Goal: Use online tool/utility: Utilize a website feature to perform a specific function

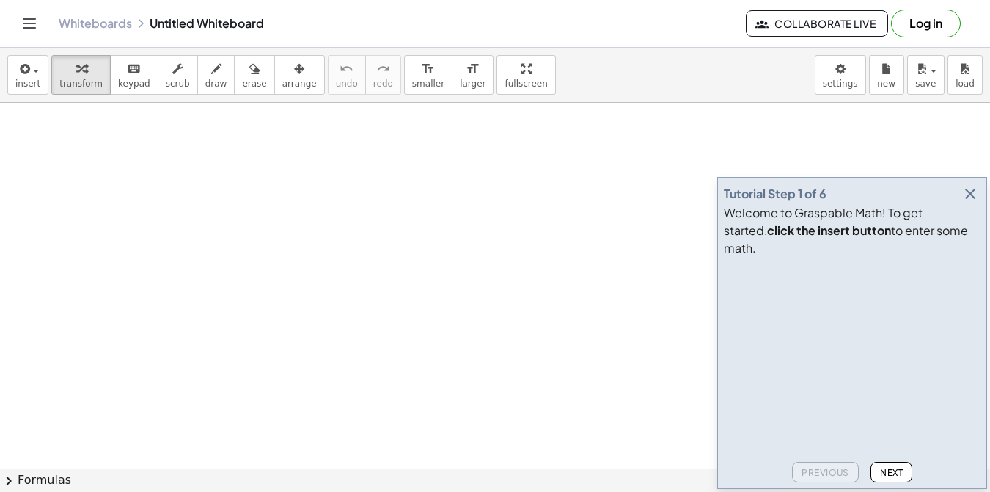
click at [966, 202] on icon "button" at bounding box center [971, 194] width 18 height 18
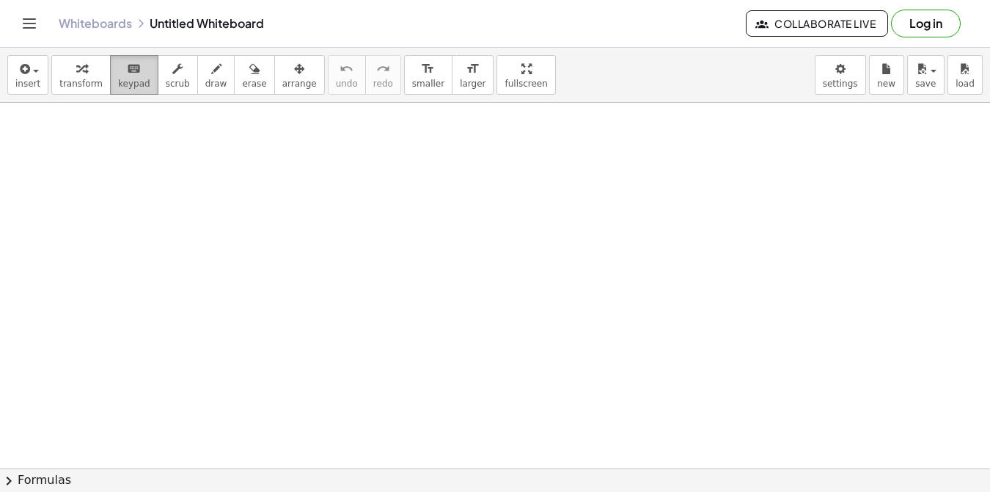
click at [130, 80] on span "keypad" at bounding box center [134, 84] width 32 height 10
click at [129, 81] on span "keypad" at bounding box center [134, 84] width 32 height 10
click at [197, 76] on button "draw" at bounding box center [216, 75] width 38 height 40
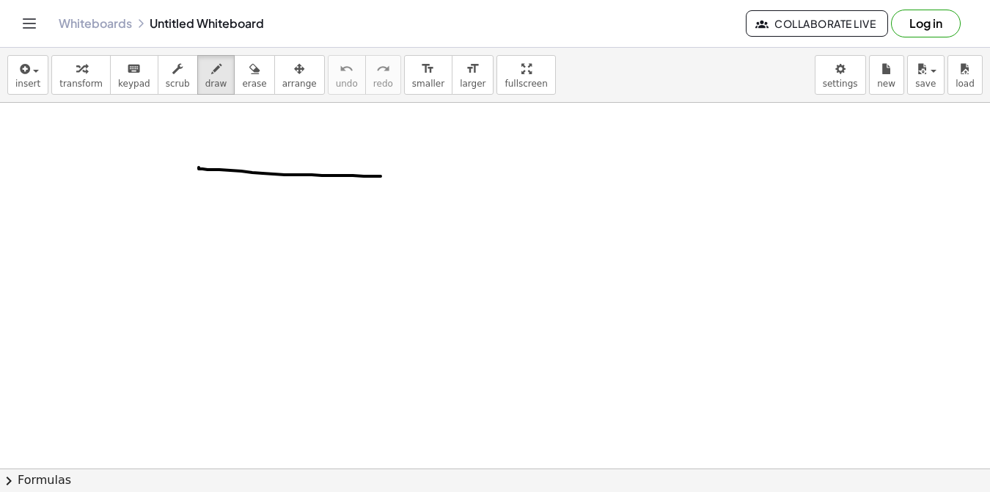
drag, startPoint x: 199, startPoint y: 167, endPoint x: 381, endPoint y: 176, distance: 182.2
drag, startPoint x: 180, startPoint y: 227, endPoint x: 459, endPoint y: 228, distance: 278.8
click at [336, 82] on span "undo" at bounding box center [347, 84] width 22 height 10
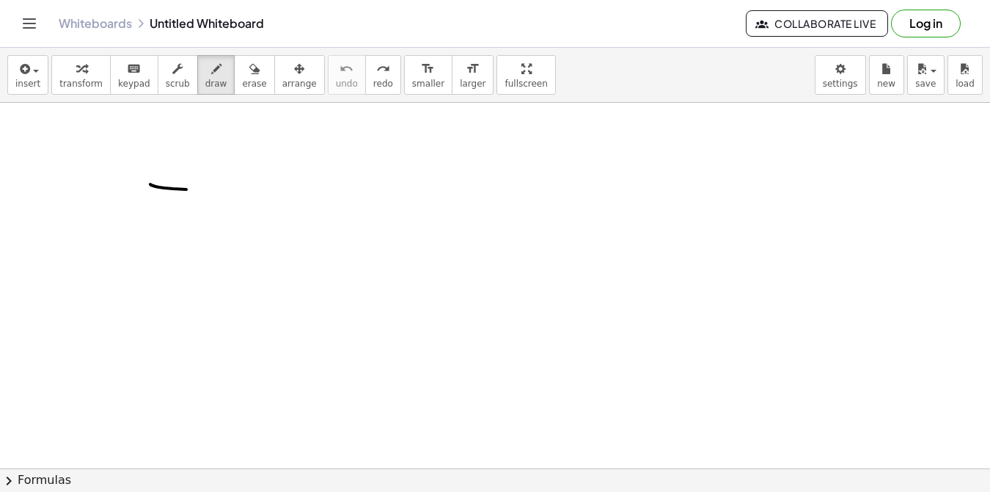
drag, startPoint x: 186, startPoint y: 189, endPoint x: 331, endPoint y: 182, distance: 144.7
click at [282, 64] on div "button" at bounding box center [299, 68] width 34 height 18
drag, startPoint x: 148, startPoint y: 189, endPoint x: 339, endPoint y: 187, distance: 190.8
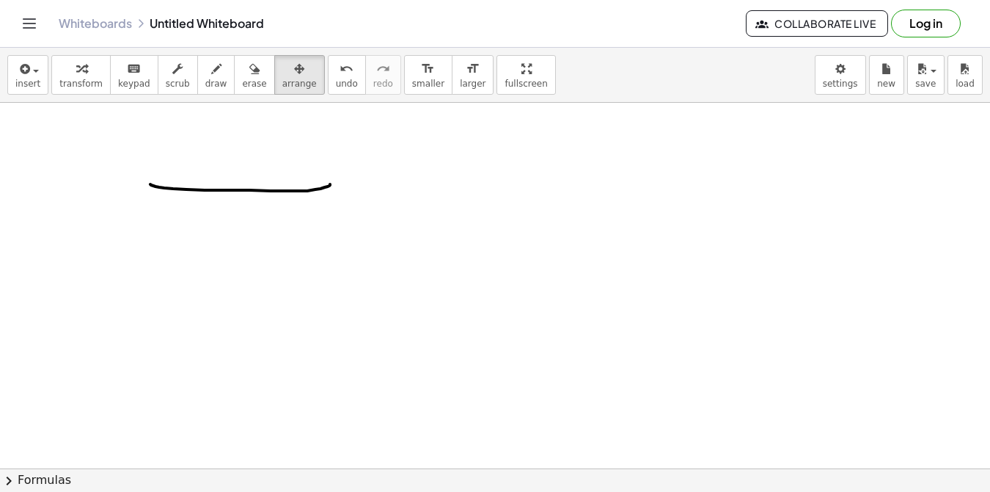
drag, startPoint x: 291, startPoint y: 194, endPoint x: 283, endPoint y: 194, distance: 8.1
drag, startPoint x: 283, startPoint y: 194, endPoint x: 275, endPoint y: 193, distance: 8.1
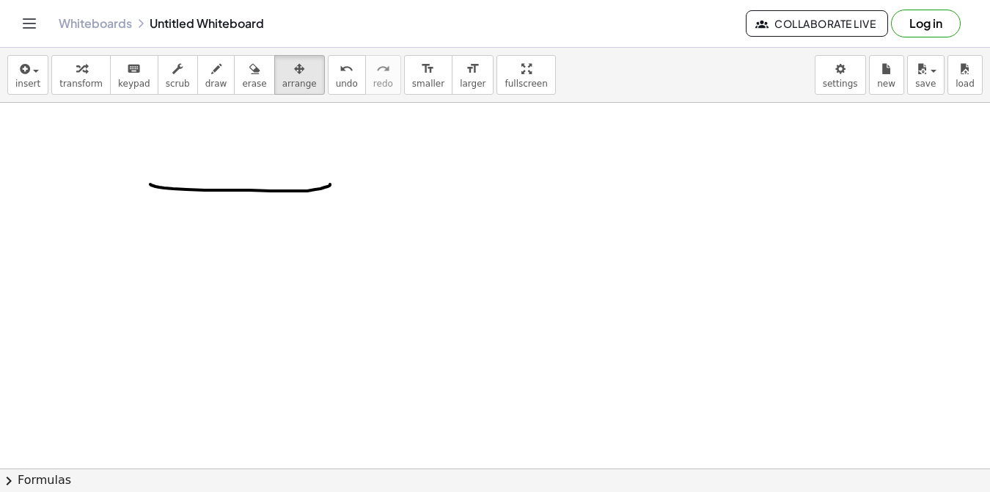
drag, startPoint x: 271, startPoint y: 193, endPoint x: 259, endPoint y: 211, distance: 21.2
drag, startPoint x: 197, startPoint y: 247, endPoint x: 470, endPoint y: 230, distance: 273.4
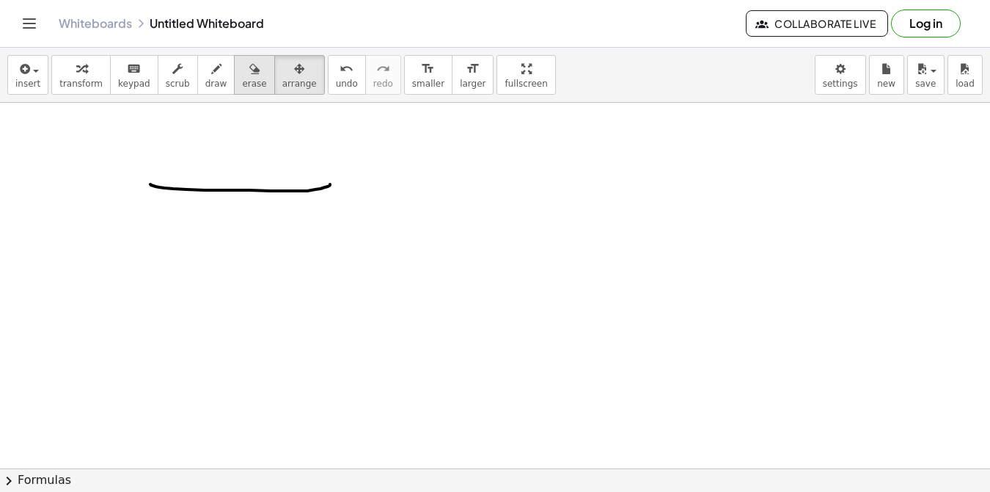
drag, startPoint x: 273, startPoint y: 84, endPoint x: 220, endPoint y: 92, distance: 53.6
click at [282, 84] on span "arrange" at bounding box center [299, 84] width 34 height 10
click at [205, 85] on span "draw" at bounding box center [216, 84] width 22 height 10
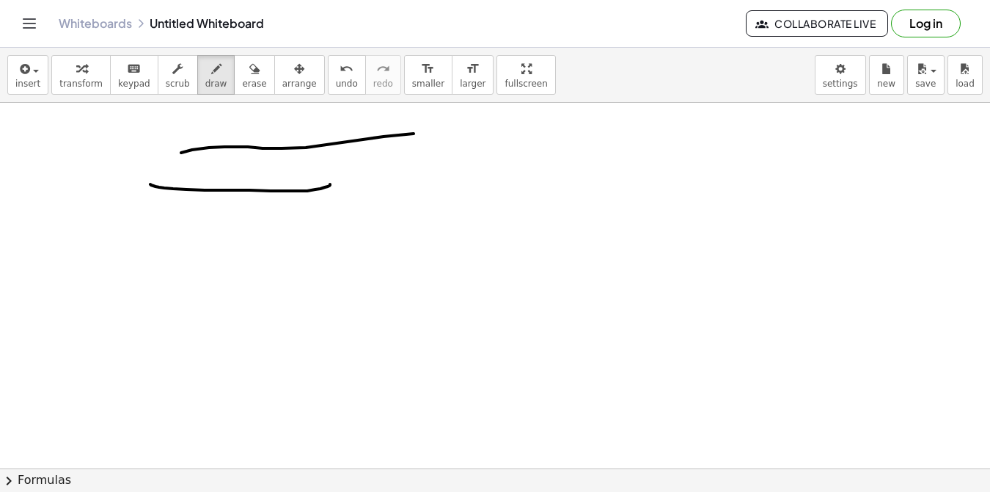
drag, startPoint x: 192, startPoint y: 150, endPoint x: 458, endPoint y: 133, distance: 266.1
drag, startPoint x: 266, startPoint y: 76, endPoint x: 283, endPoint y: 96, distance: 26.5
click at [274, 84] on button "arrange" at bounding box center [299, 75] width 51 height 40
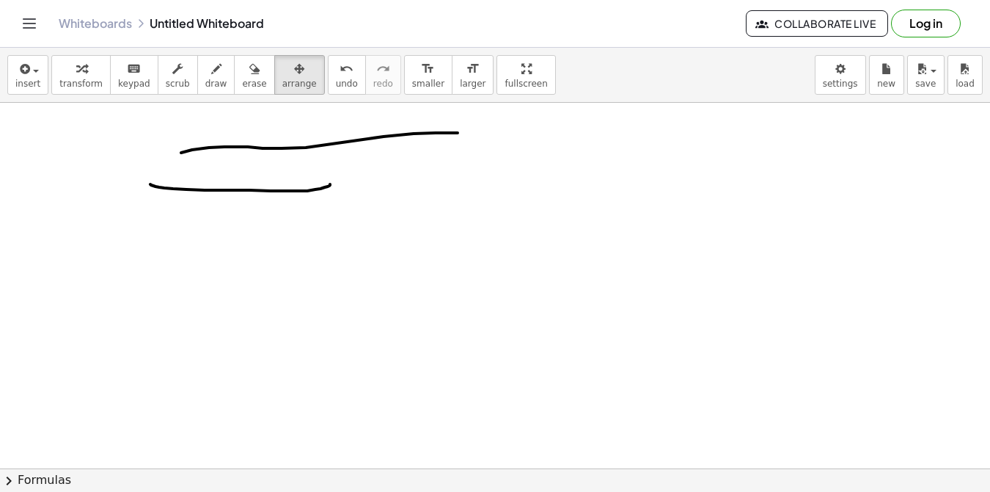
drag, startPoint x: 305, startPoint y: 144, endPoint x: 299, endPoint y: 148, distance: 7.9
drag, startPoint x: 284, startPoint y: 166, endPoint x: 265, endPoint y: 177, distance: 22.0
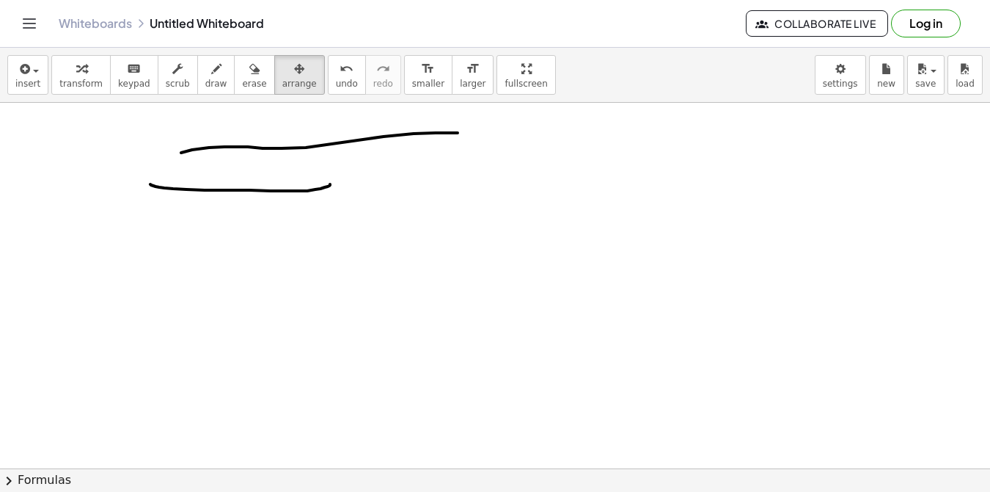
drag, startPoint x: 305, startPoint y: 139, endPoint x: 338, endPoint y: 146, distance: 33.7
drag, startPoint x: 319, startPoint y: 139, endPoint x: 441, endPoint y: 142, distance: 121.8
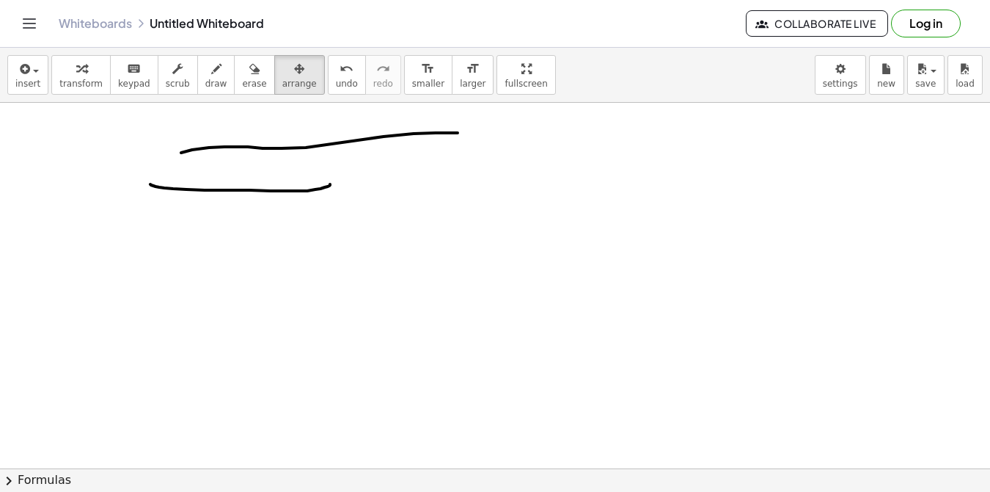
drag, startPoint x: 440, startPoint y: 150, endPoint x: 566, endPoint y: 189, distance: 132.0
click at [412, 85] on span "smaller" at bounding box center [428, 84] width 32 height 10
drag, startPoint x: 518, startPoint y: 224, endPoint x: 429, endPoint y: 151, distance: 114.7
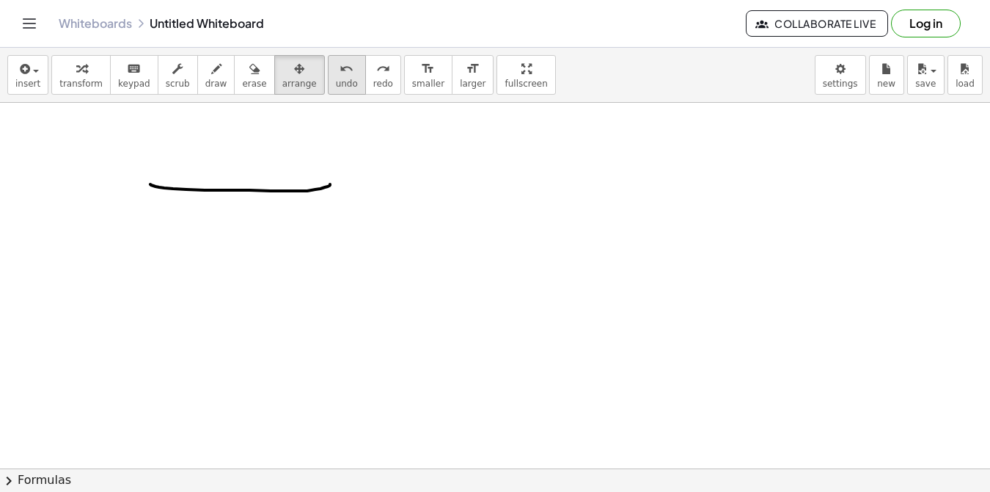
click at [340, 67] on icon "undo" at bounding box center [347, 69] width 14 height 18
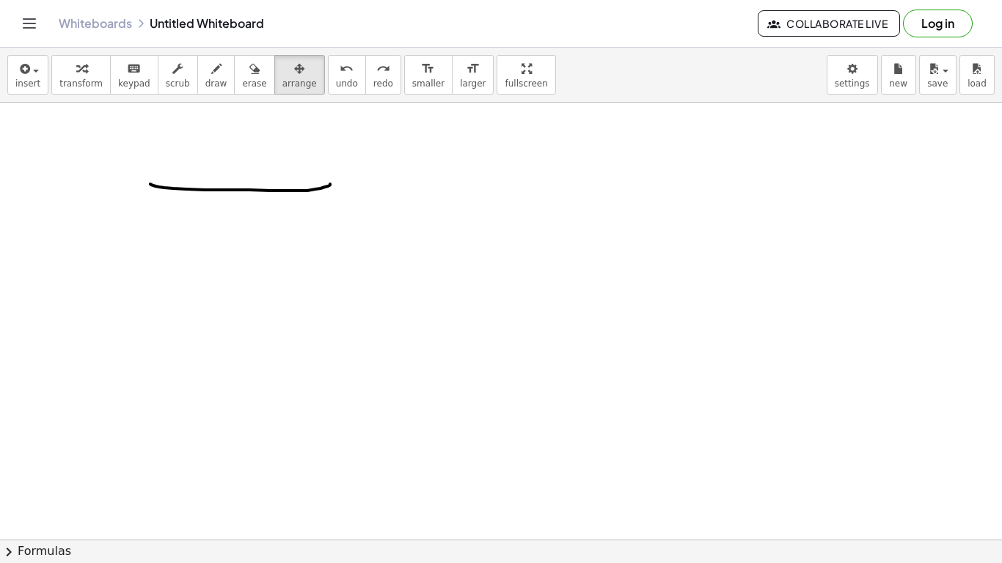
click at [473, 138] on div "insert select one: Math Expression Function Text Youtube Video Graphing Geometr…" at bounding box center [501, 306] width 1002 height 516
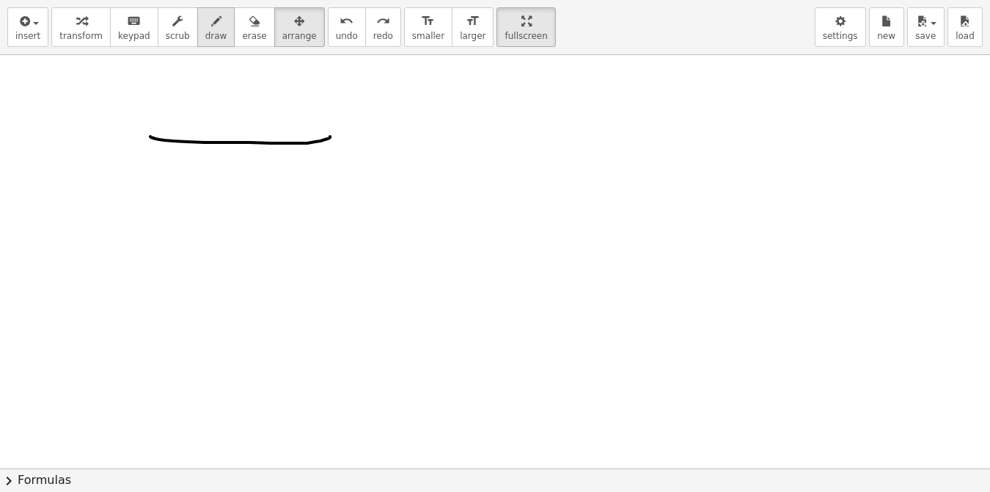
click at [205, 41] on span "draw" at bounding box center [216, 36] width 22 height 10
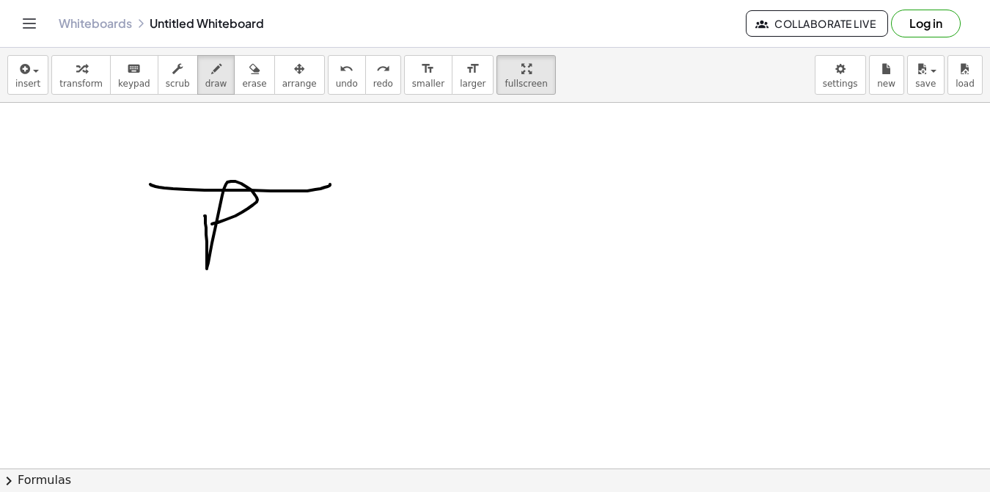
drag, startPoint x: 205, startPoint y: 216, endPoint x: 212, endPoint y: 224, distance: 10.9
drag, startPoint x: 282, startPoint y: 232, endPoint x: 308, endPoint y: 244, distance: 28.5
drag, startPoint x: 319, startPoint y: 257, endPoint x: 325, endPoint y: 225, distance: 32.8
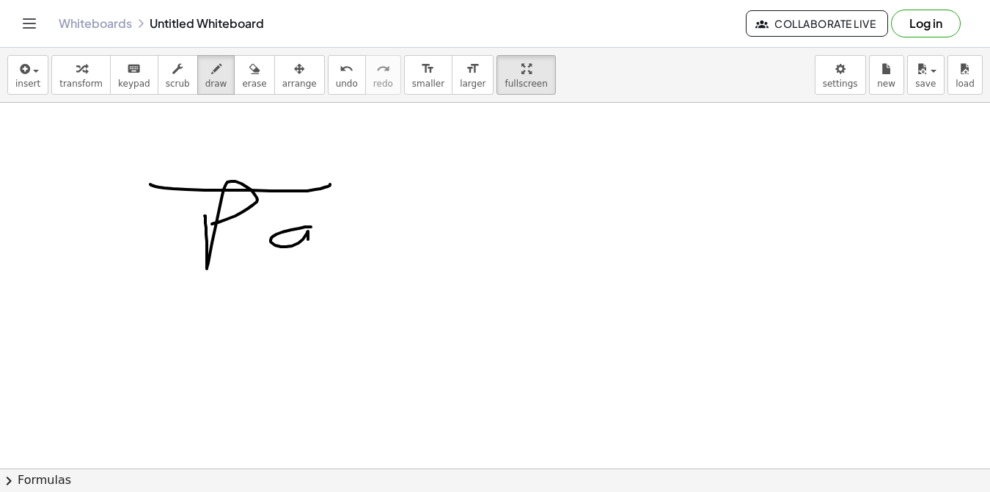
drag, startPoint x: 395, startPoint y: 243, endPoint x: 453, endPoint y: 214, distance: 64.0
drag, startPoint x: 492, startPoint y: 232, endPoint x: 499, endPoint y: 250, distance: 19.8
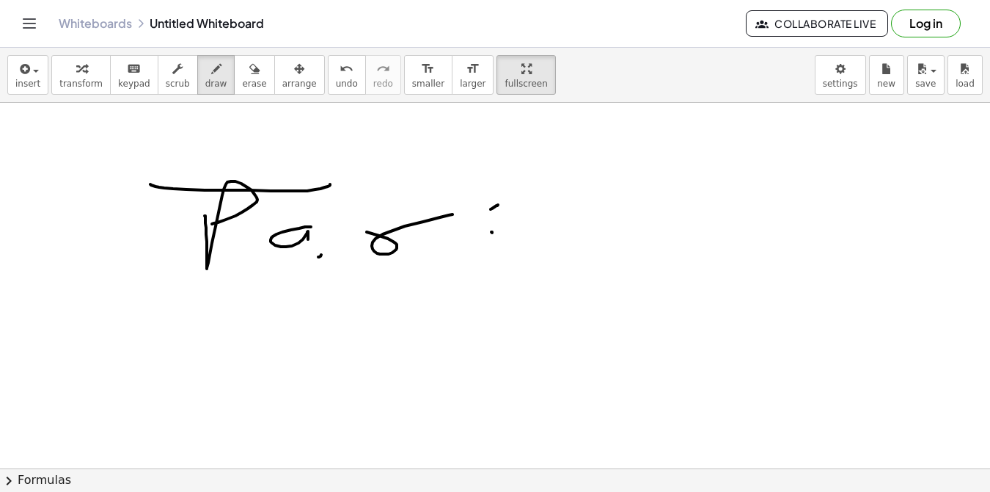
drag, startPoint x: 555, startPoint y: 215, endPoint x: 583, endPoint y: 206, distance: 29.9
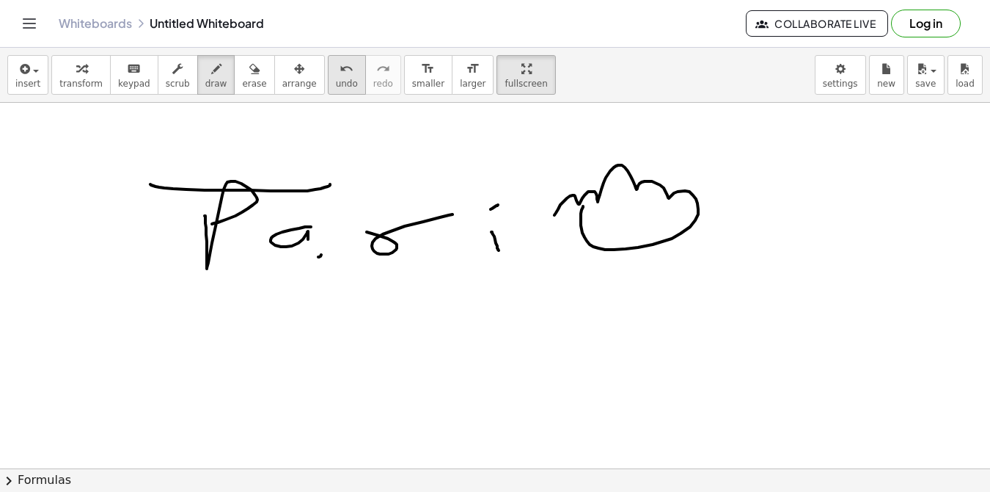
click at [336, 84] on span "undo" at bounding box center [347, 84] width 22 height 10
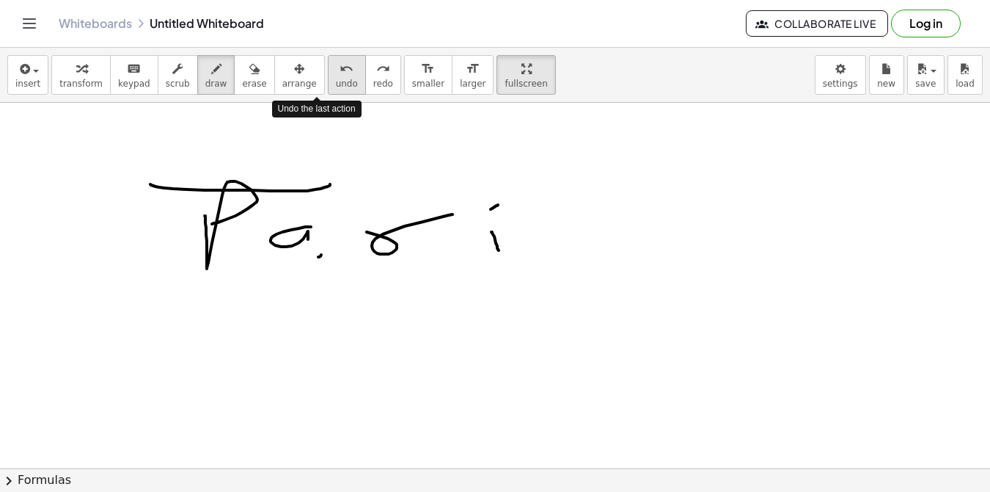
click at [336, 83] on span "undo" at bounding box center [347, 84] width 22 height 10
click at [336, 82] on span "undo" at bounding box center [347, 84] width 22 height 10
click at [336, 81] on span "undo" at bounding box center [347, 84] width 22 height 10
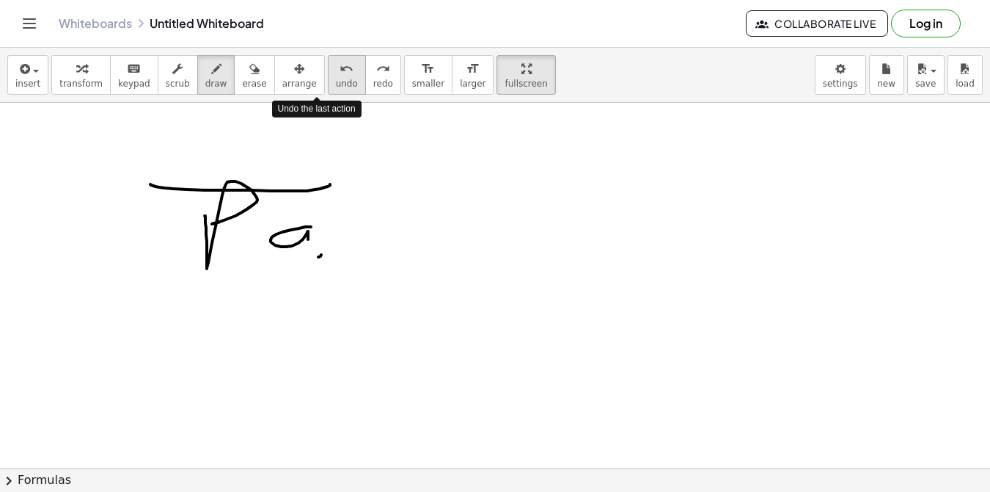
click at [336, 81] on span "undo" at bounding box center [347, 84] width 22 height 10
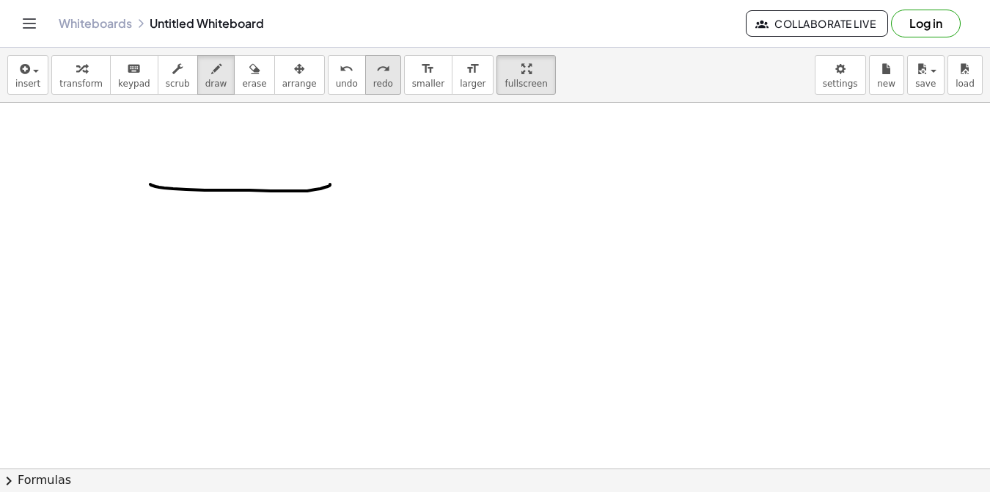
click at [376, 73] on icon "redo" at bounding box center [383, 69] width 14 height 18
click at [376, 74] on icon "redo" at bounding box center [383, 69] width 14 height 18
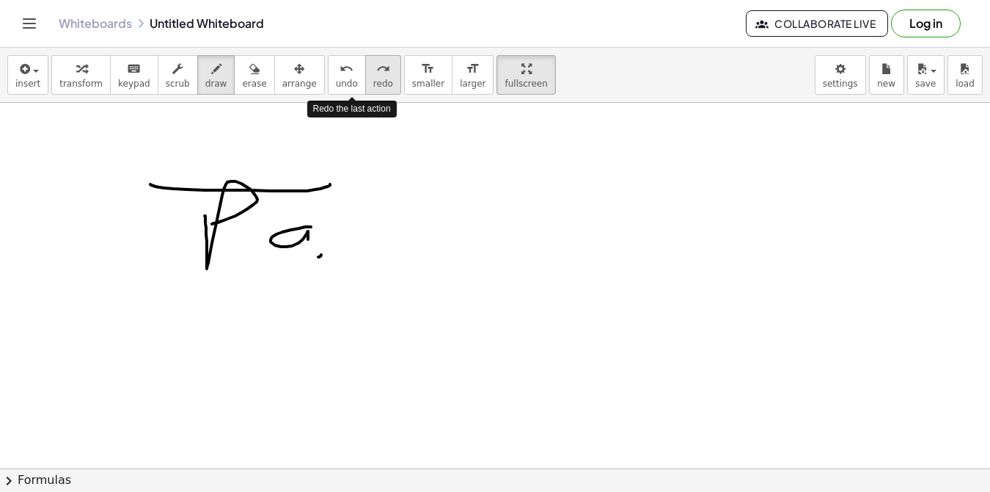
click at [365, 77] on button "redo redo" at bounding box center [383, 75] width 36 height 40
click at [373, 81] on span "redo" at bounding box center [383, 84] width 20 height 10
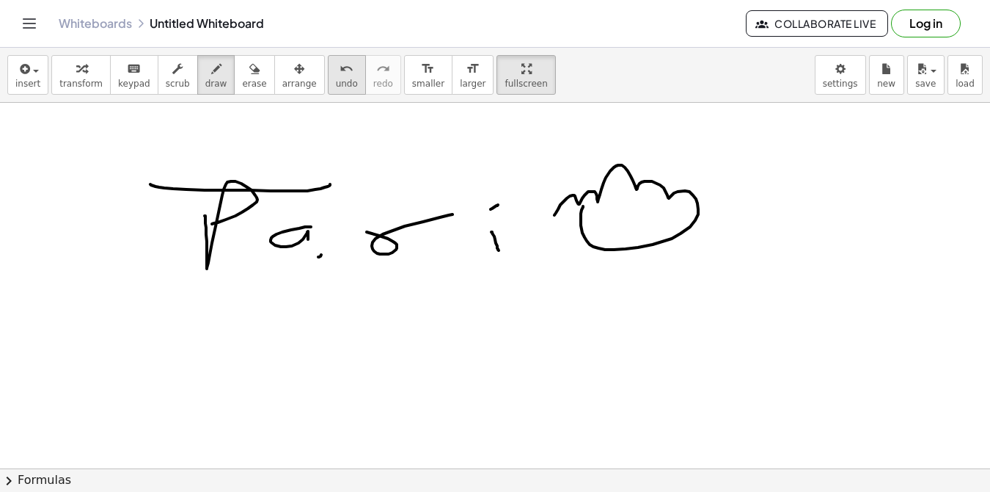
click at [336, 79] on span "undo" at bounding box center [347, 84] width 22 height 10
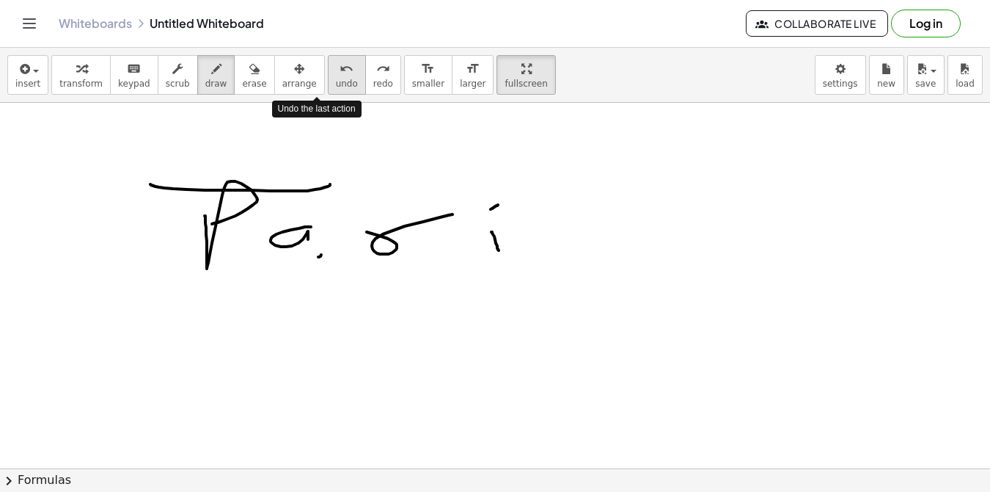
click at [328, 76] on button "undo undo" at bounding box center [347, 75] width 38 height 40
click at [340, 76] on icon "undo" at bounding box center [347, 69] width 14 height 18
click at [340, 68] on icon "undo" at bounding box center [347, 69] width 14 height 18
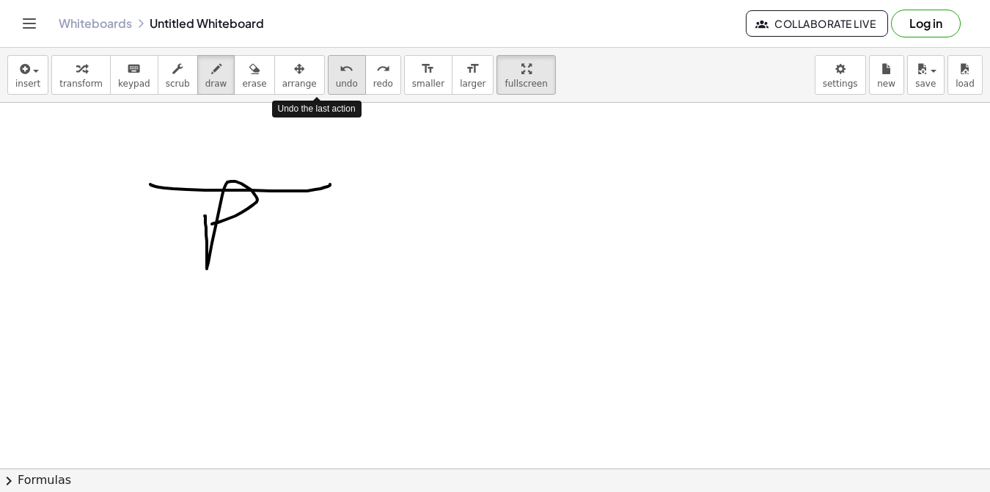
click at [336, 62] on div "undo" at bounding box center [347, 68] width 22 height 18
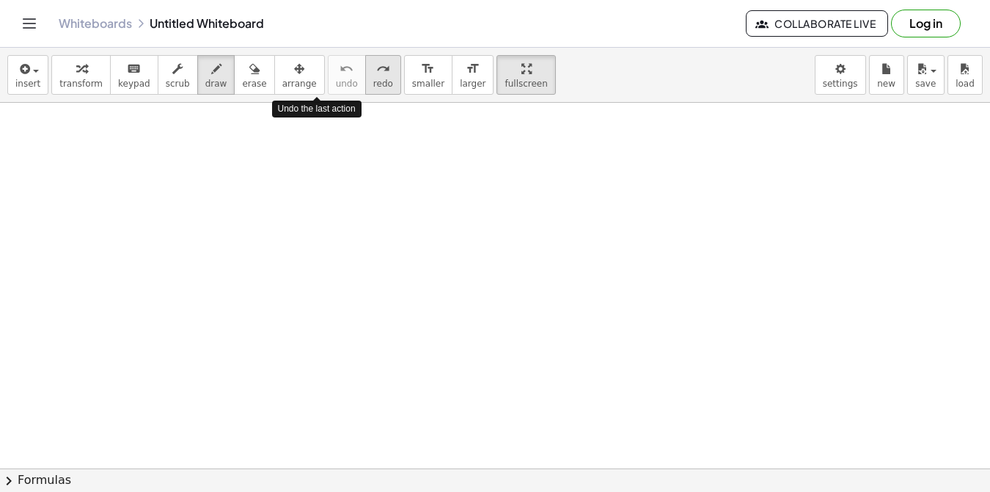
drag, startPoint x: 330, startPoint y: 65, endPoint x: 337, endPoint y: 57, distance: 9.9
click at [336, 58] on div "undo undo redo redo" at bounding box center [364, 75] width 73 height 40
